Goal: Task Accomplishment & Management: Complete application form

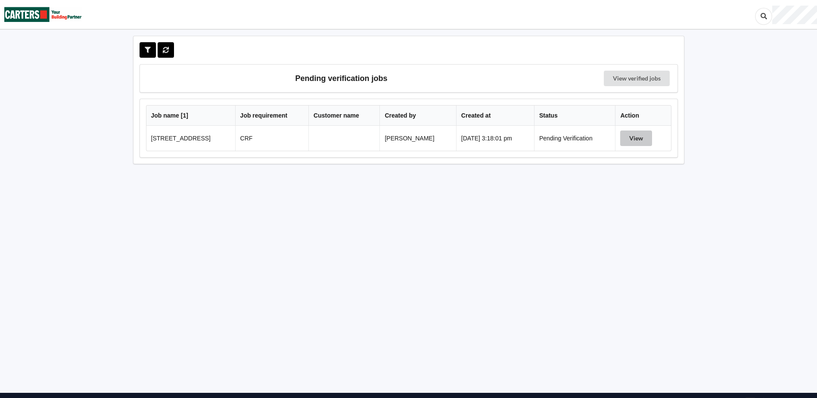
click at [643, 136] on button "View" at bounding box center [636, 137] width 32 height 15
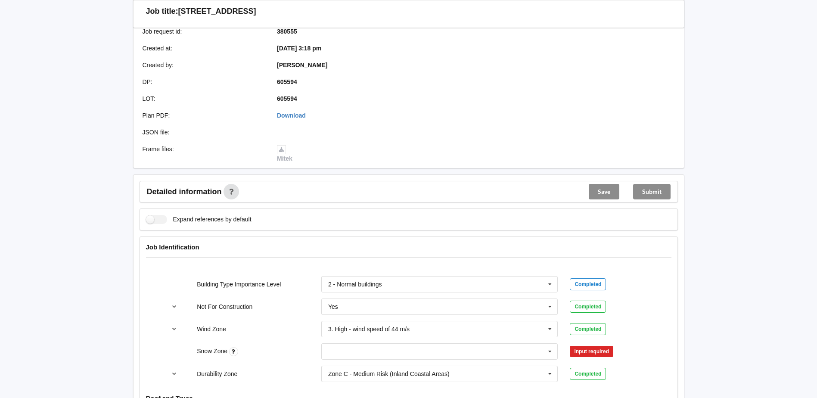
scroll to position [215, 0]
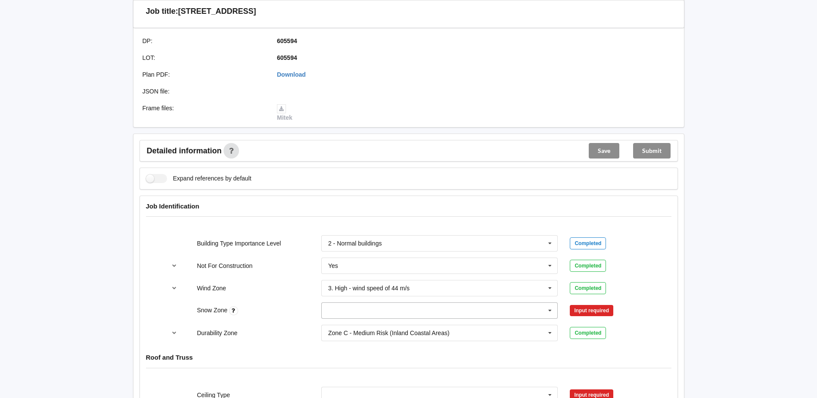
click at [547, 313] on icon at bounding box center [549, 311] width 13 height 16
click at [335, 216] on span "N0" at bounding box center [332, 214] width 8 height 7
click at [582, 310] on button "Confirm input" at bounding box center [595, 311] width 51 height 14
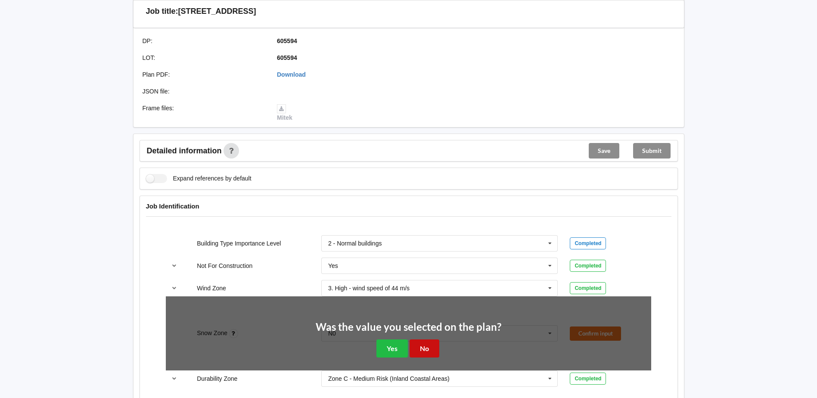
click at [421, 350] on button "No" at bounding box center [424, 348] width 30 height 18
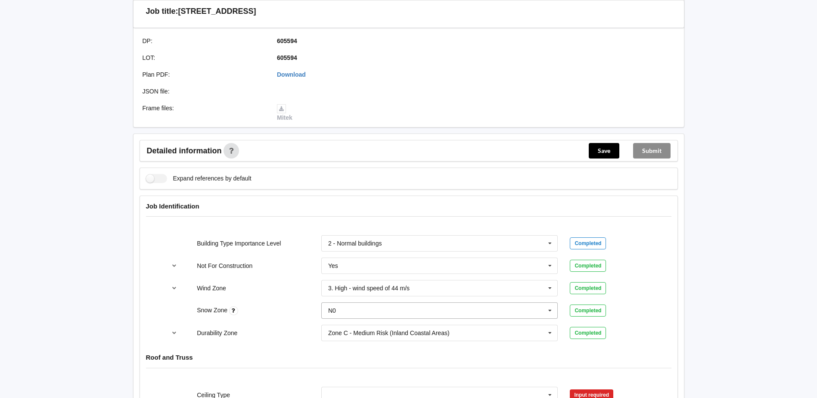
click at [548, 311] on icon at bounding box center [549, 311] width 13 height 16
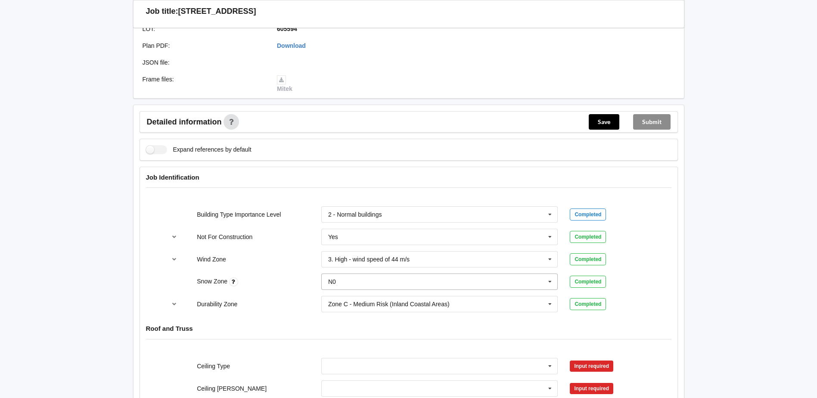
scroll to position [258, 0]
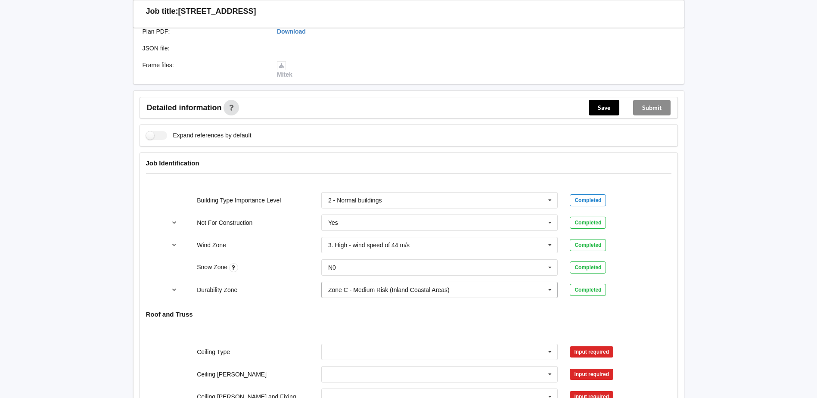
click at [551, 291] on icon at bounding box center [549, 290] width 13 height 16
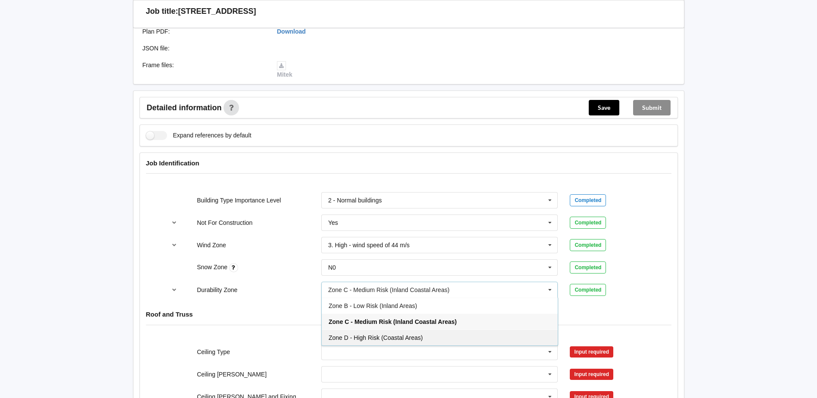
click at [353, 338] on span "Zone D - High Risk (Coastal Areas)" at bounding box center [375, 337] width 94 height 7
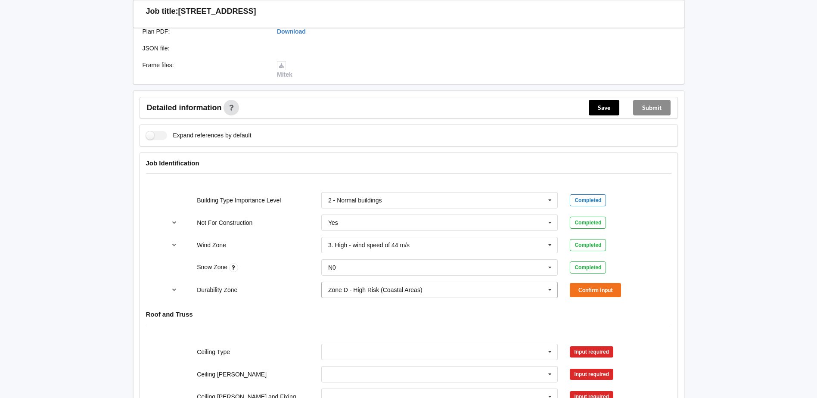
click at [549, 293] on icon at bounding box center [549, 290] width 13 height 16
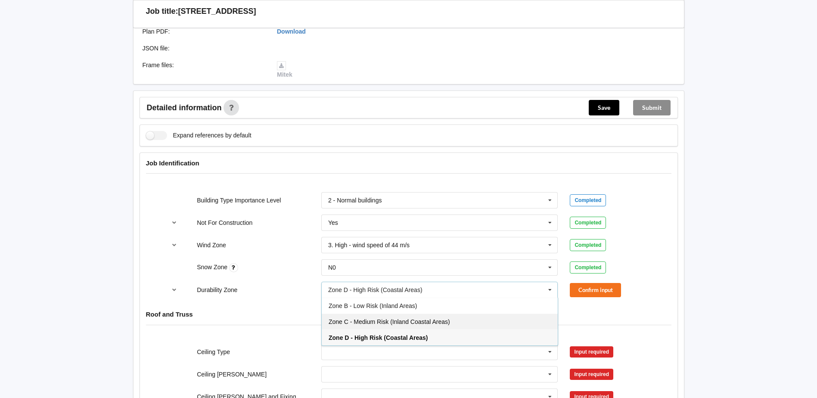
click at [451, 322] on div "Zone C - Medium Risk (Inland Coastal Areas)" at bounding box center [440, 321] width 236 height 16
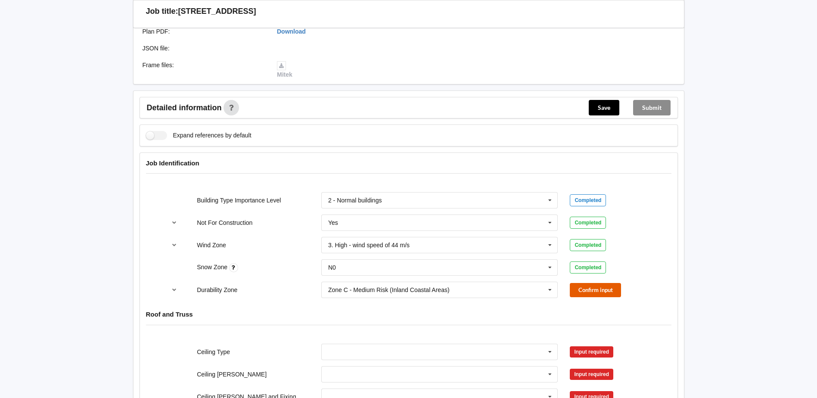
click at [576, 290] on button "Confirm input" at bounding box center [595, 290] width 51 height 14
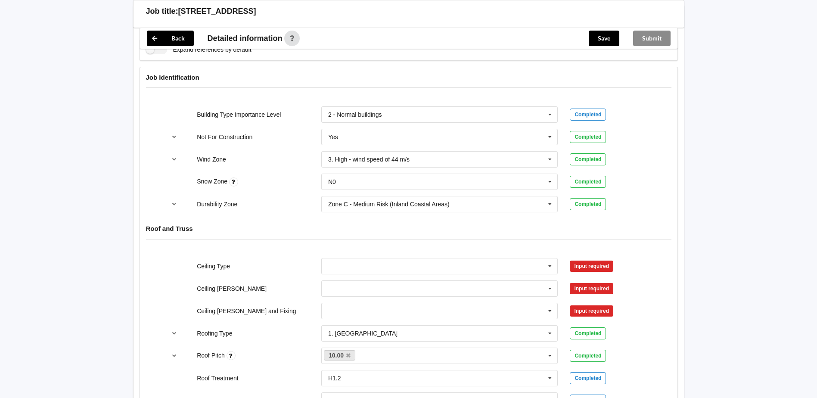
scroll to position [344, 0]
click at [342, 263] on input "text" at bounding box center [440, 265] width 236 height 15
click at [345, 280] on span "10mm Gib" at bounding box center [342, 281] width 28 height 7
click at [349, 285] on input "text" at bounding box center [440, 287] width 236 height 15
click at [348, 306] on span "400mm" at bounding box center [338, 303] width 20 height 7
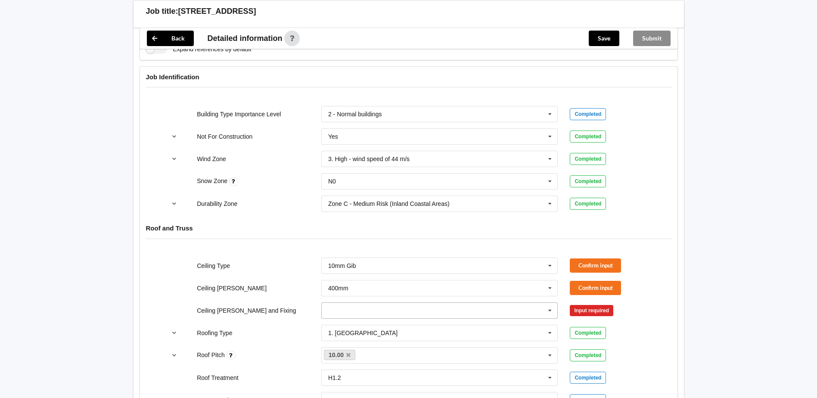
click at [344, 310] on input "text" at bounding box center [440, 310] width 236 height 15
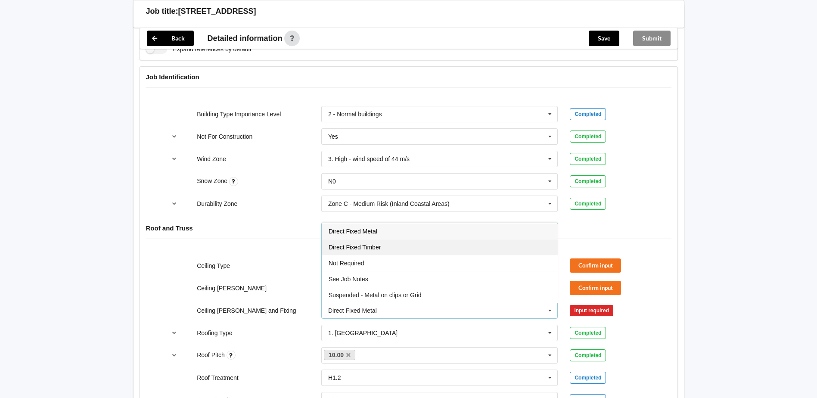
click at [366, 250] on span "Direct Fixed Timber" at bounding box center [354, 247] width 52 height 7
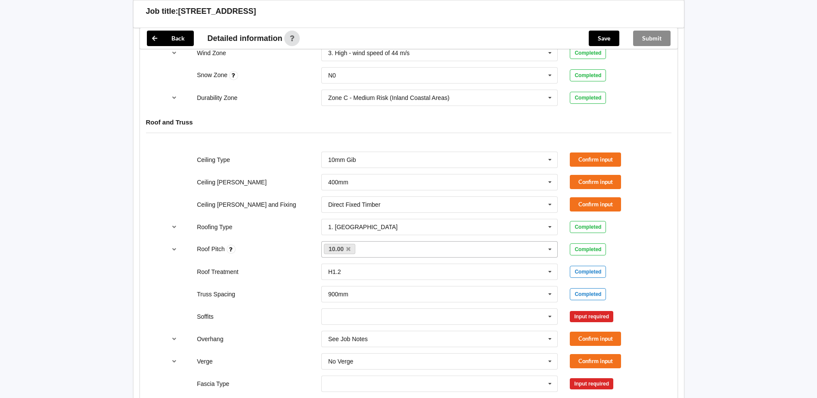
scroll to position [474, 0]
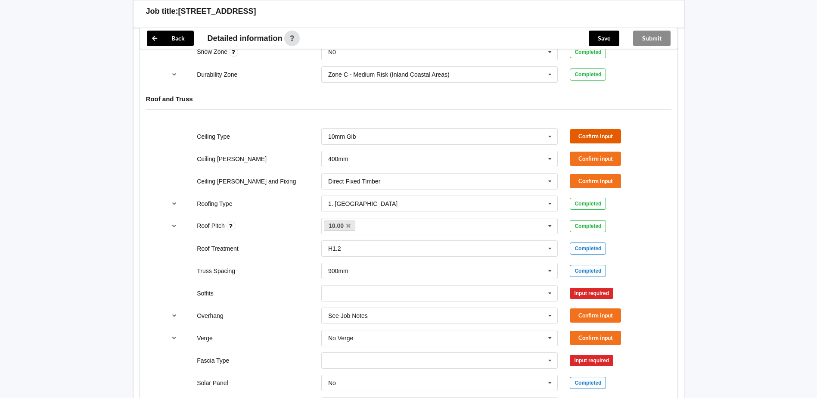
click at [591, 136] on button "Confirm input" at bounding box center [595, 136] width 51 height 14
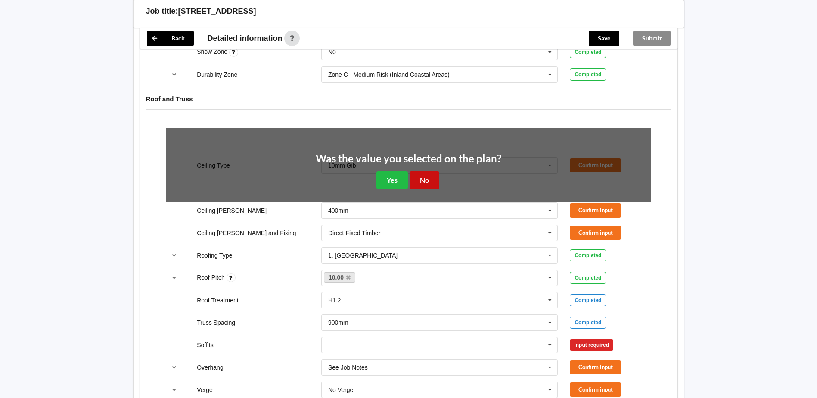
click at [425, 182] on button "No" at bounding box center [424, 180] width 30 height 18
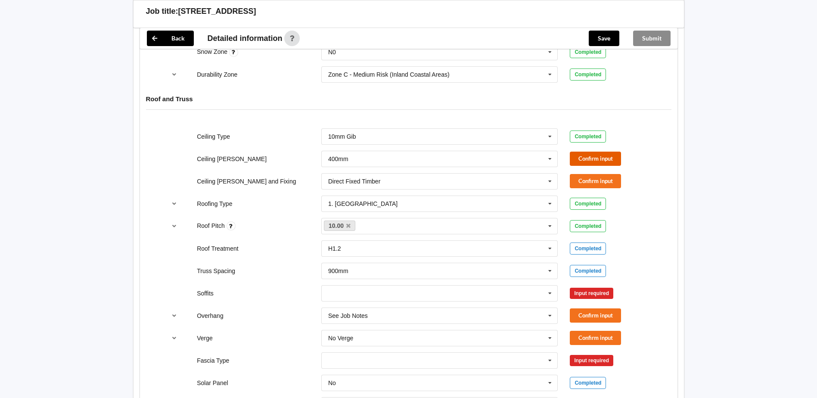
click at [585, 156] on button "Confirm input" at bounding box center [595, 159] width 51 height 14
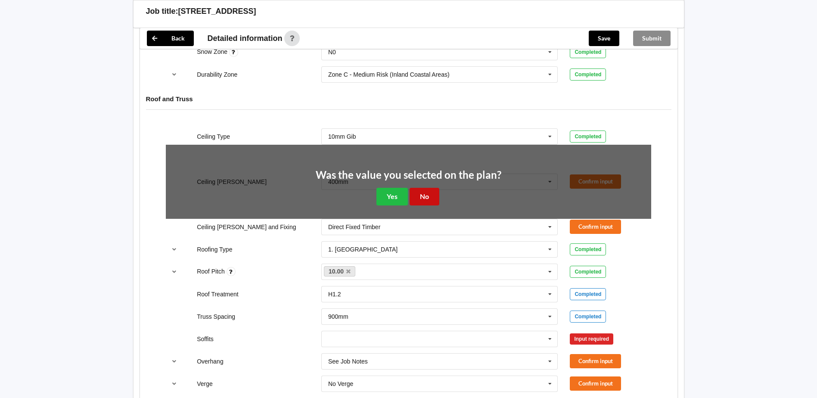
click at [426, 196] on button "No" at bounding box center [424, 197] width 30 height 18
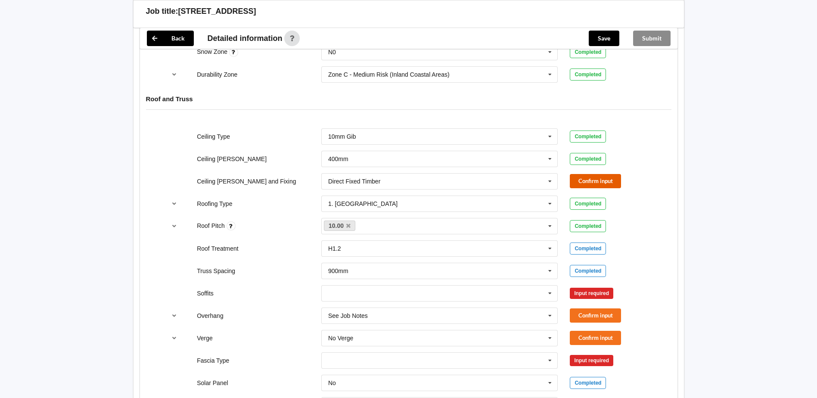
click at [593, 182] on button "Confirm input" at bounding box center [595, 181] width 51 height 14
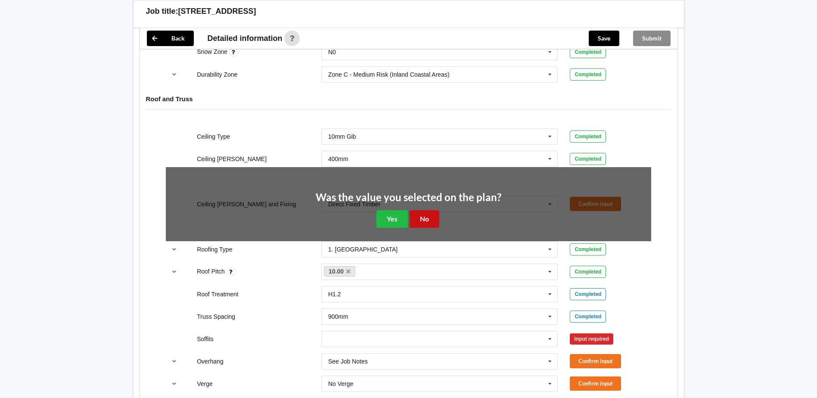
click at [425, 219] on button "No" at bounding box center [424, 219] width 30 height 18
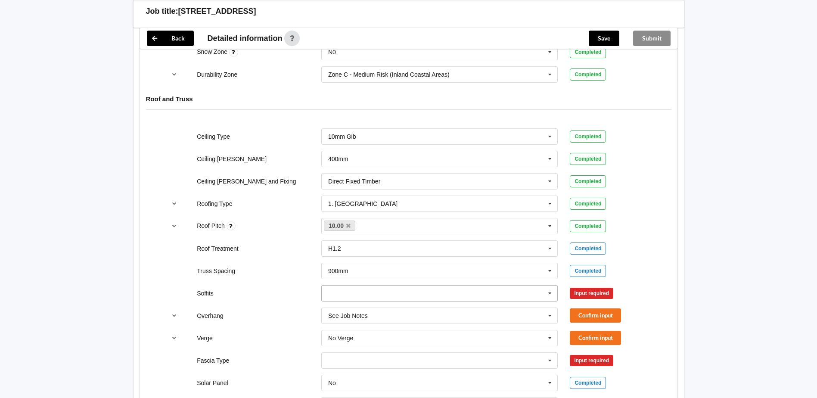
click at [373, 295] on input "text" at bounding box center [440, 292] width 236 height 15
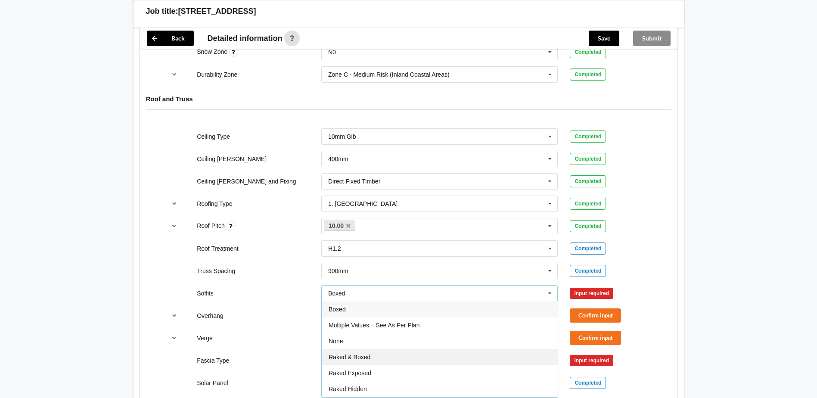
click at [367, 357] on span "Raked & Boxed" at bounding box center [349, 356] width 42 height 7
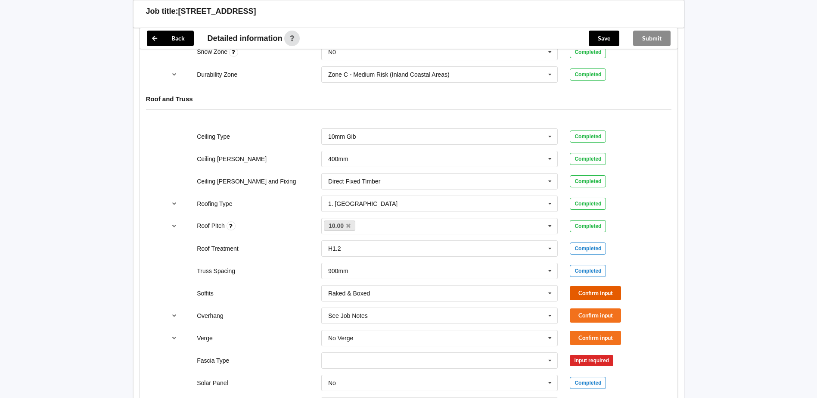
click at [602, 294] on button "Confirm input" at bounding box center [595, 293] width 51 height 14
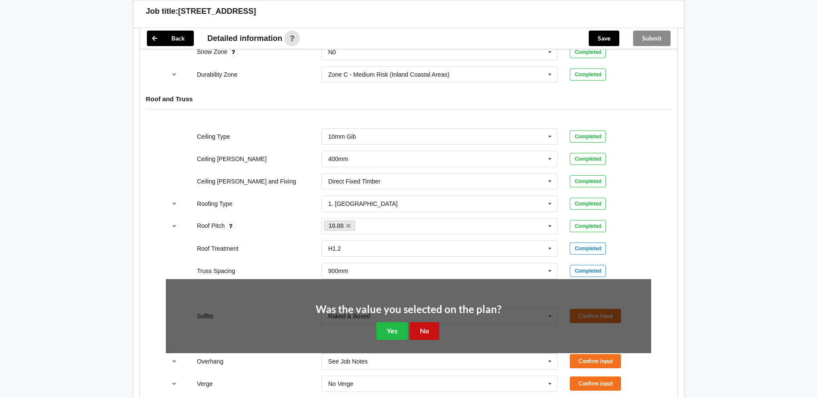
drag, startPoint x: 426, startPoint y: 332, endPoint x: 539, endPoint y: 322, distance: 113.6
click at [427, 332] on button "No" at bounding box center [424, 331] width 30 height 18
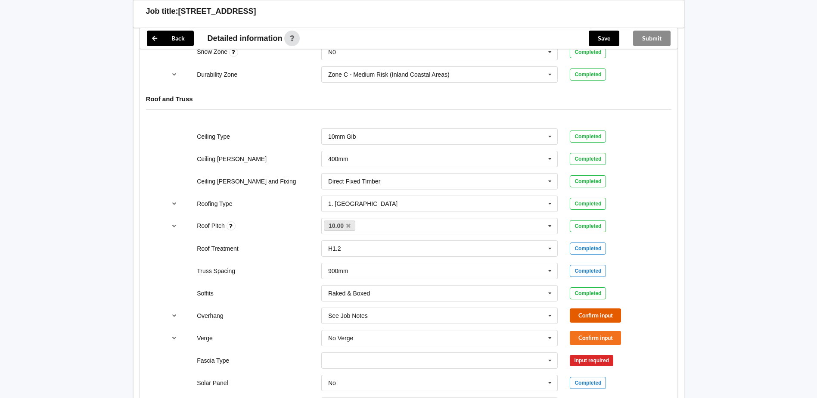
click at [592, 313] on button "Confirm input" at bounding box center [595, 315] width 51 height 14
click at [602, 338] on button "Confirm input" at bounding box center [595, 338] width 51 height 14
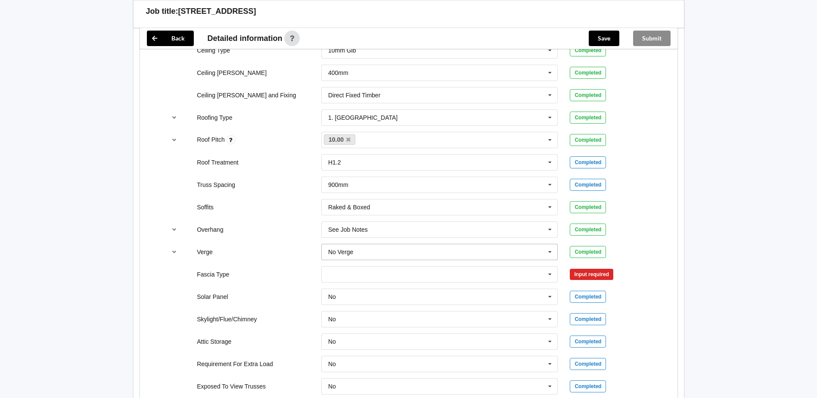
click at [549, 253] on icon at bounding box center [549, 252] width 13 height 16
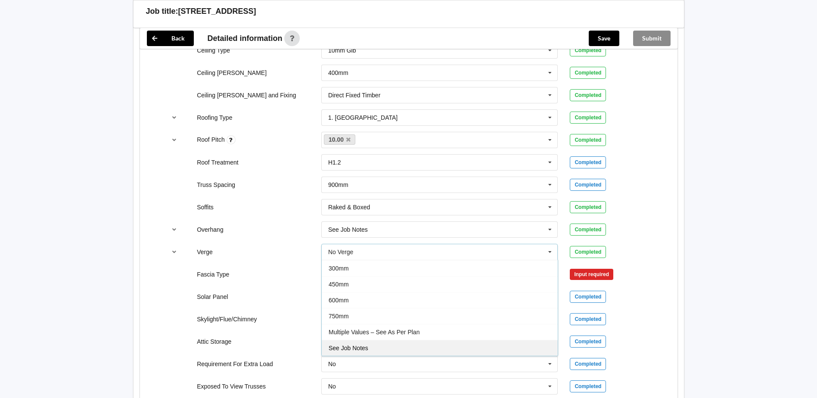
click at [360, 345] on span "See Job Notes" at bounding box center [348, 347] width 40 height 7
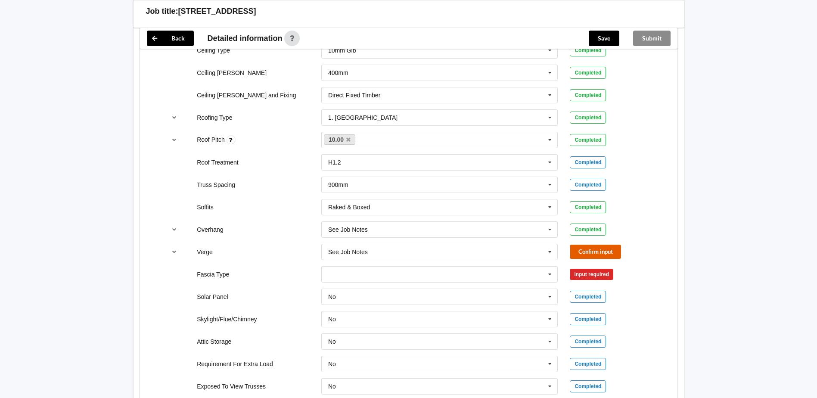
click at [610, 250] on button "Confirm input" at bounding box center [595, 252] width 51 height 14
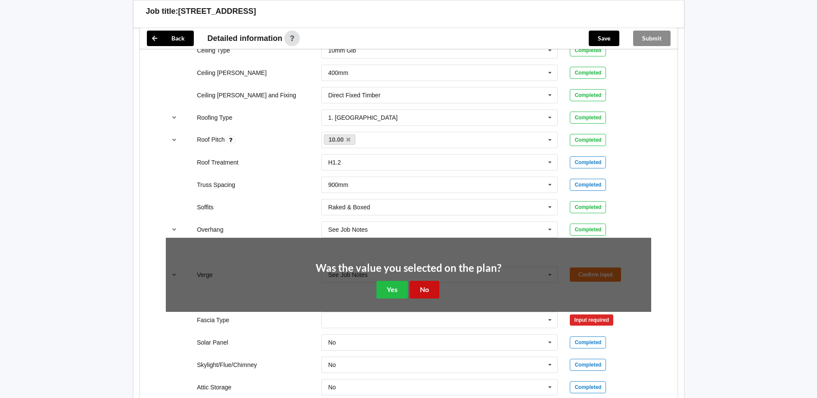
click at [419, 289] on button "No" at bounding box center [424, 290] width 30 height 18
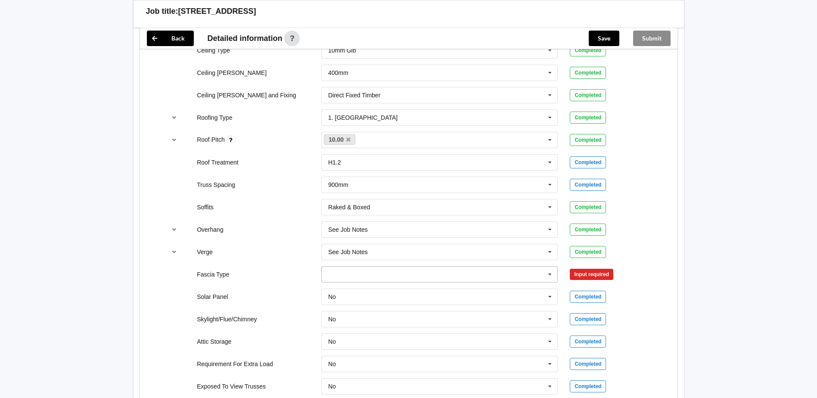
click at [550, 277] on icon at bounding box center [549, 274] width 13 height 16
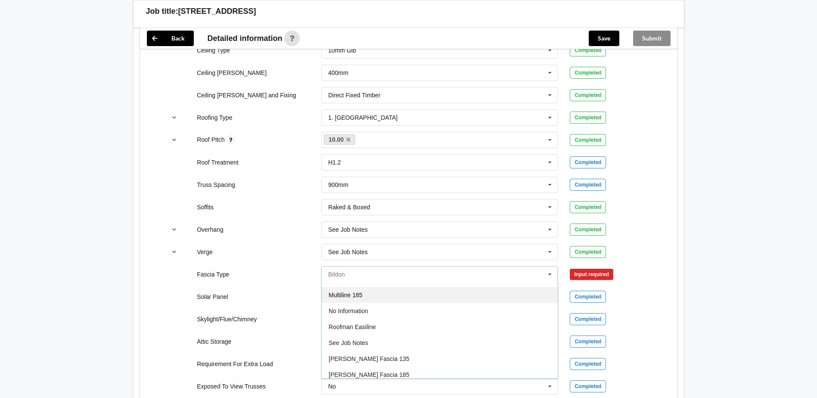
scroll to position [286, 0]
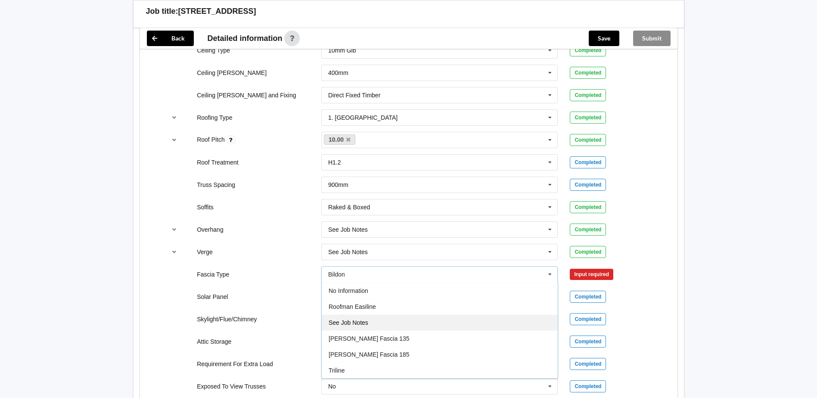
click at [362, 323] on span "See Job Notes" at bounding box center [348, 322] width 40 height 7
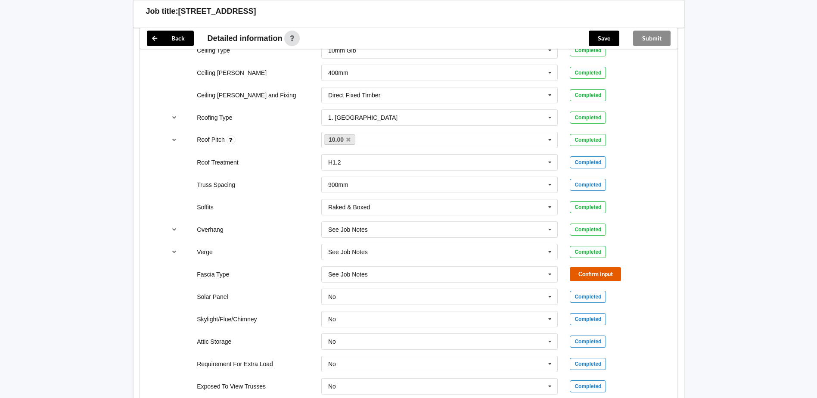
click at [610, 273] on button "Confirm input" at bounding box center [595, 274] width 51 height 14
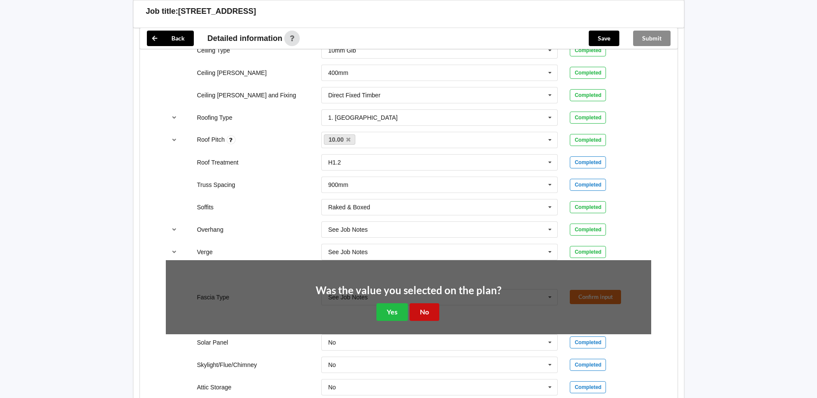
click at [435, 313] on button "No" at bounding box center [424, 312] width 30 height 18
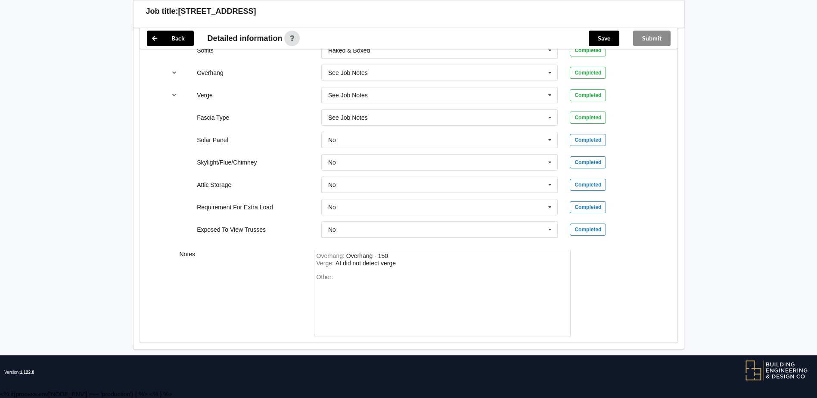
scroll to position [717, 0]
click at [401, 263] on div "Verge : AI did not detect verge" at bounding box center [441, 263] width 251 height 8
drag, startPoint x: 407, startPoint y: 264, endPoint x: 339, endPoint y: 263, distance: 67.6
click at [339, 263] on div "Verge : AI did not detect verge" at bounding box center [441, 263] width 251 height 8
drag, startPoint x: 334, startPoint y: 262, endPoint x: 392, endPoint y: 265, distance: 58.2
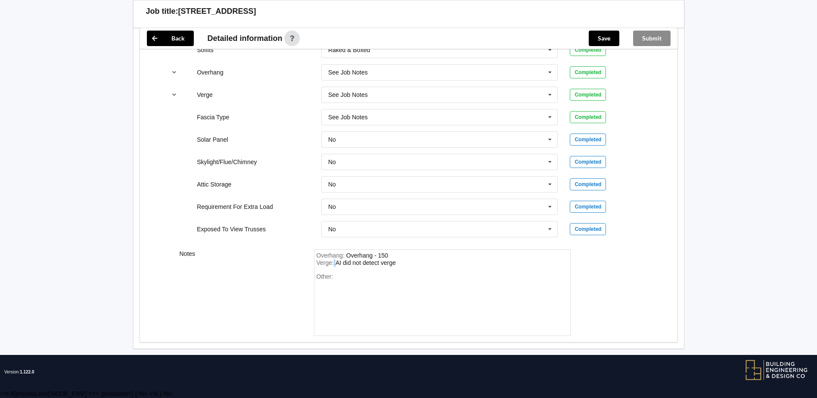
click at [392, 265] on div "Verge : AI did not detect verge" at bounding box center [441, 263] width 251 height 8
click at [397, 264] on div "Verge : AI did not detect verge" at bounding box center [441, 263] width 251 height 8
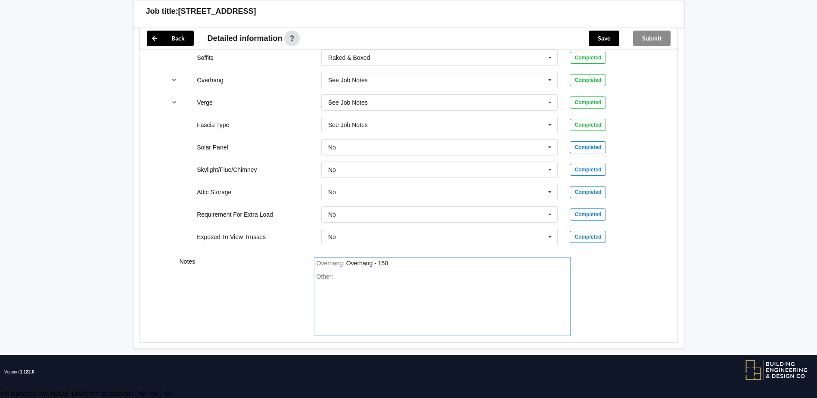
scroll to position [709, 0]
click at [353, 279] on div "Other:" at bounding box center [441, 303] width 251 height 60
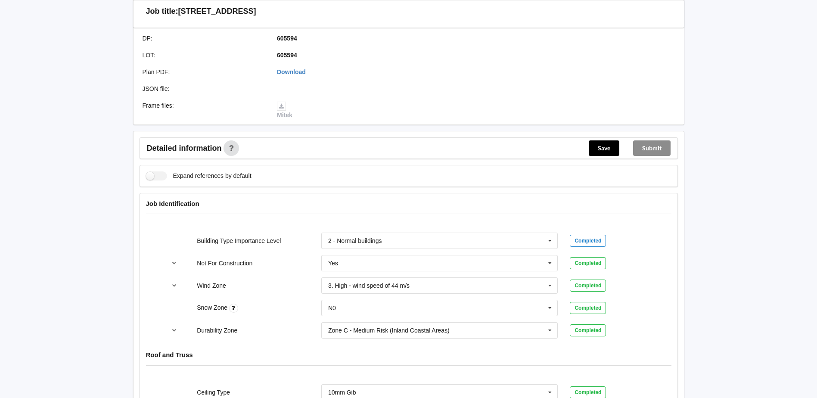
scroll to position [322, 0]
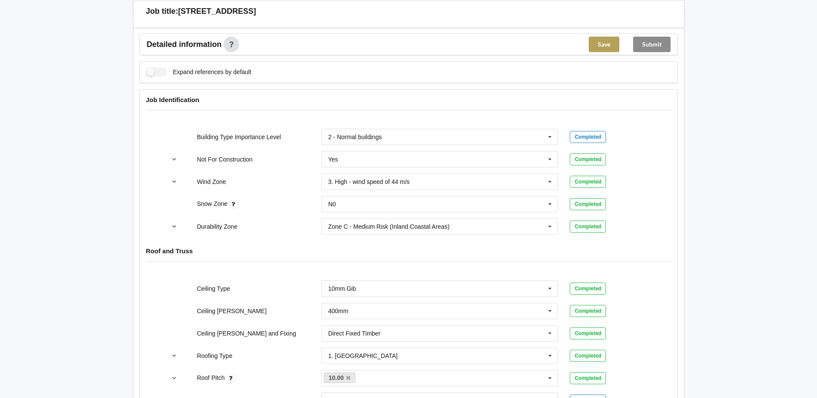
click at [602, 43] on button "Save" at bounding box center [603, 44] width 31 height 15
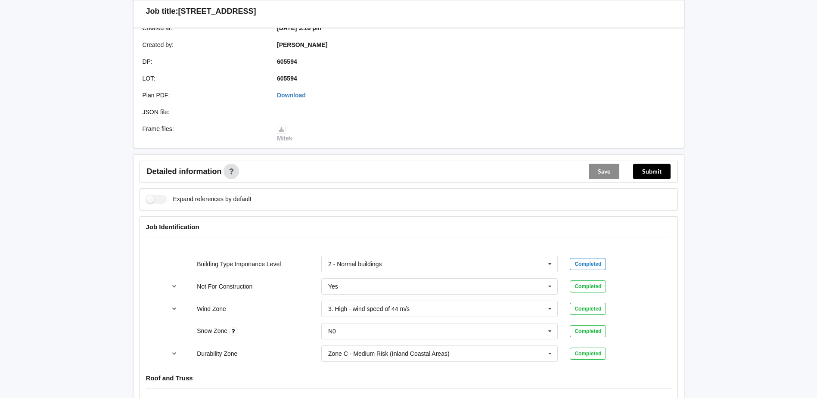
scroll to position [149, 0]
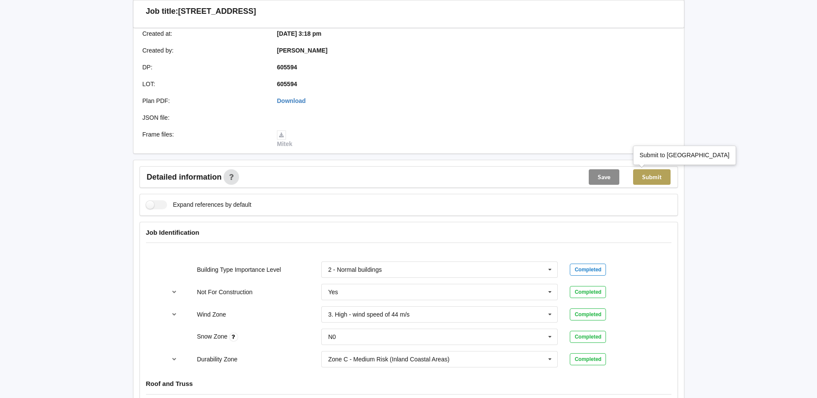
click at [657, 175] on button "Submit" at bounding box center [651, 176] width 37 height 15
